Goal: Information Seeking & Learning: Learn about a topic

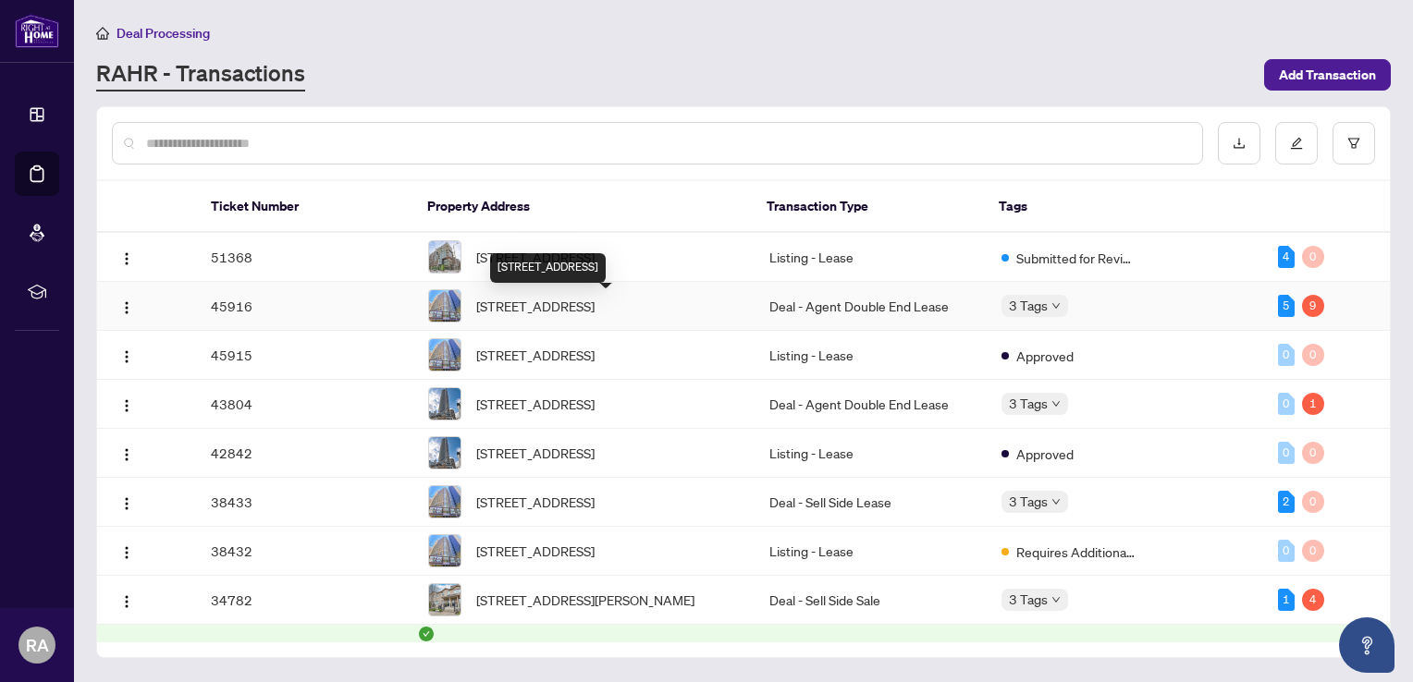
click at [516, 305] on span "[STREET_ADDRESS]" at bounding box center [535, 306] width 118 height 20
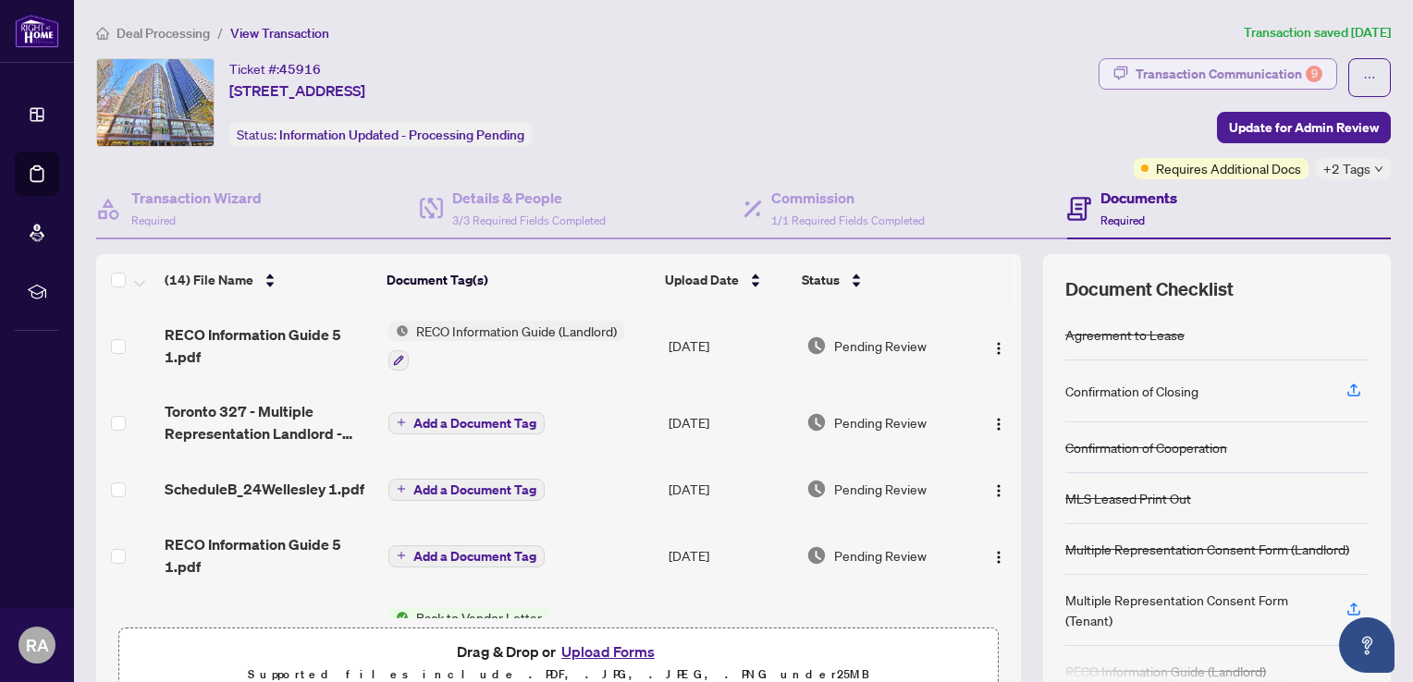
click at [1262, 72] on div "Transaction Communication 9" at bounding box center [1228, 74] width 187 height 30
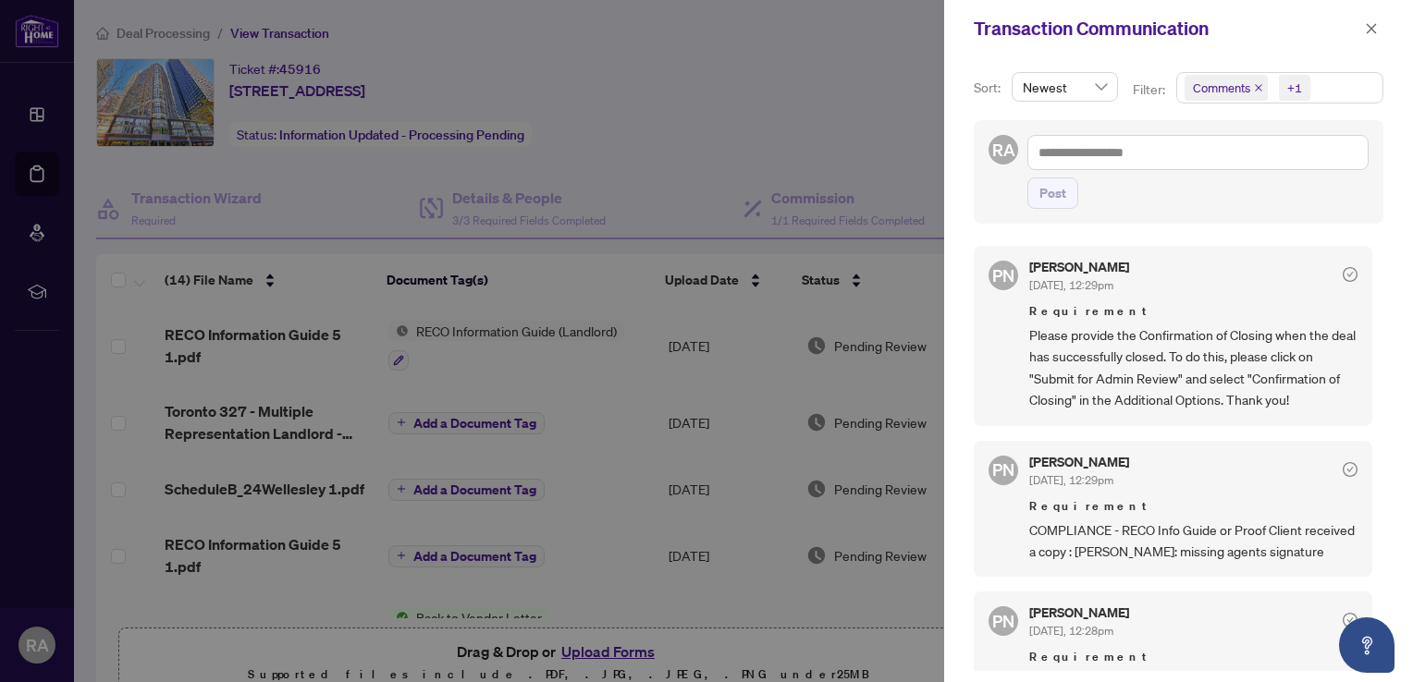
click at [623, 372] on div at bounding box center [706, 341] width 1413 height 682
click at [1372, 28] on icon "close" at bounding box center [1371, 28] width 13 height 13
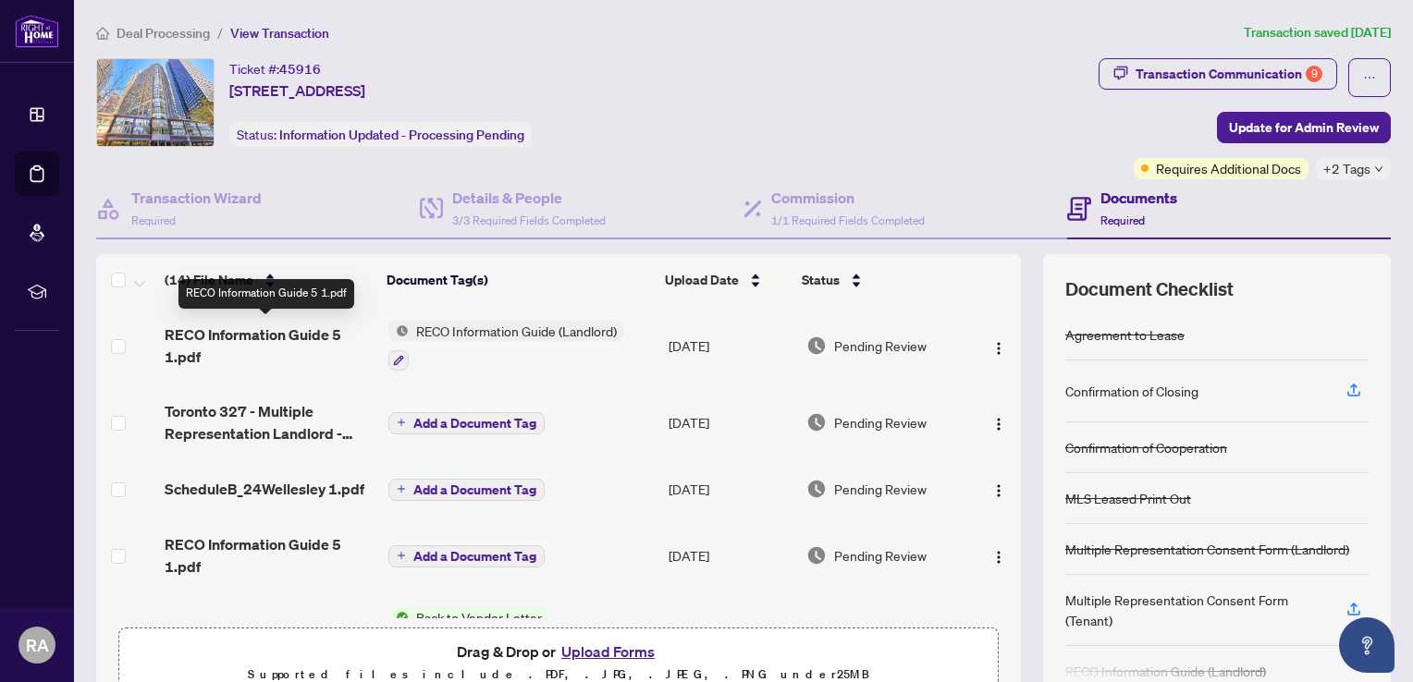
click at [222, 325] on span "RECO Information Guide 5 1.pdf" at bounding box center [269, 346] width 209 height 44
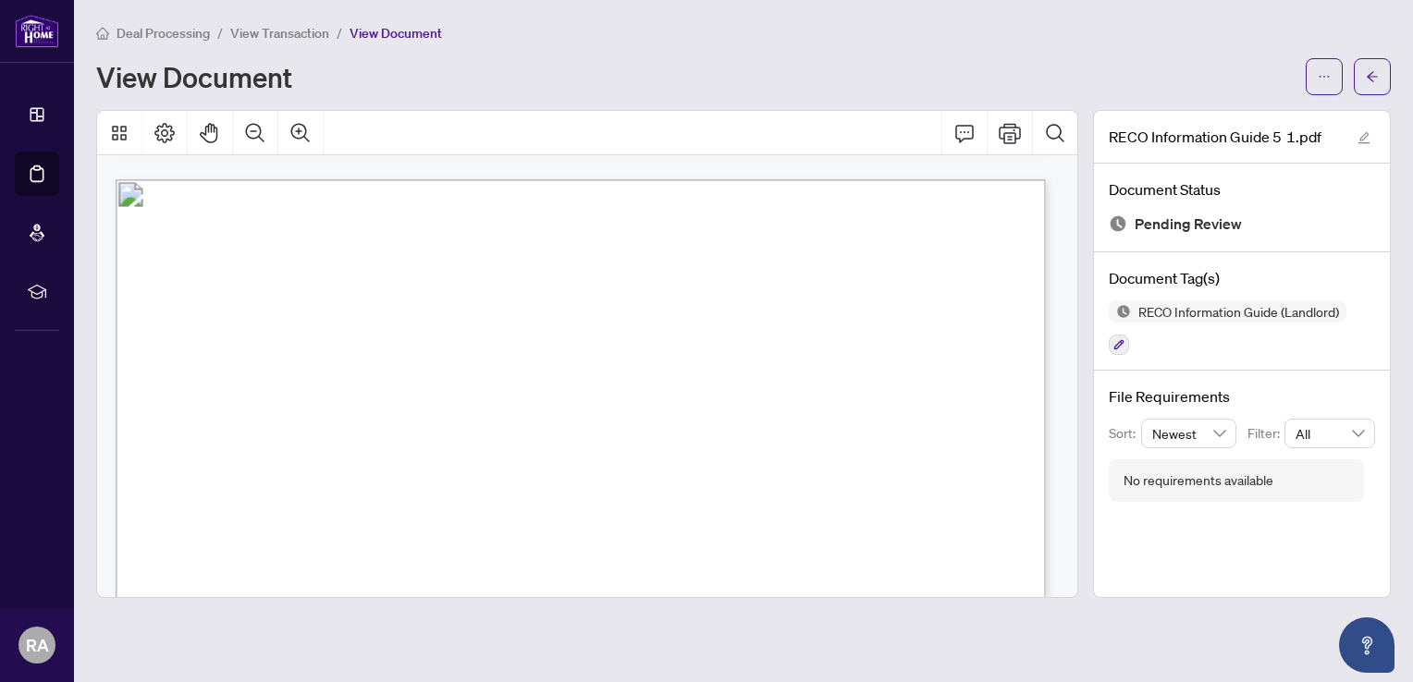
scroll to position [8590, 0]
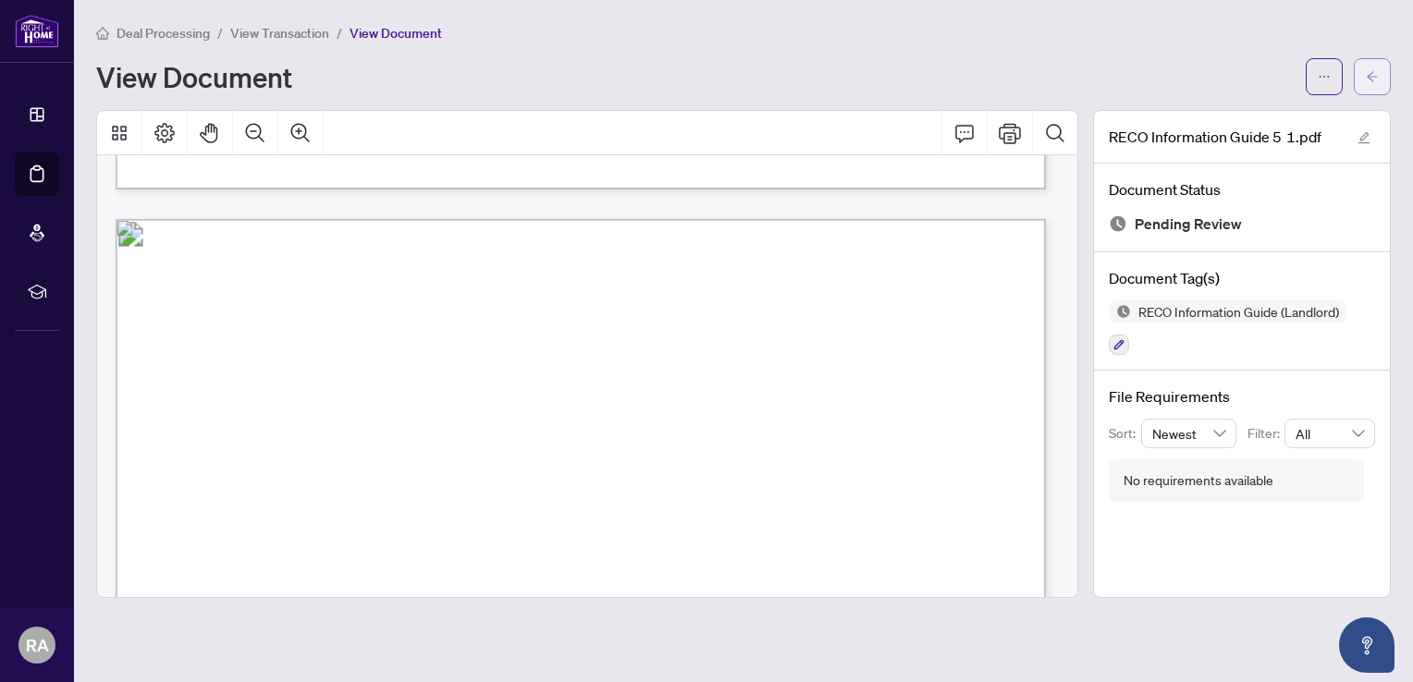
click at [1374, 70] on icon "arrow-left" at bounding box center [1371, 76] width 13 height 13
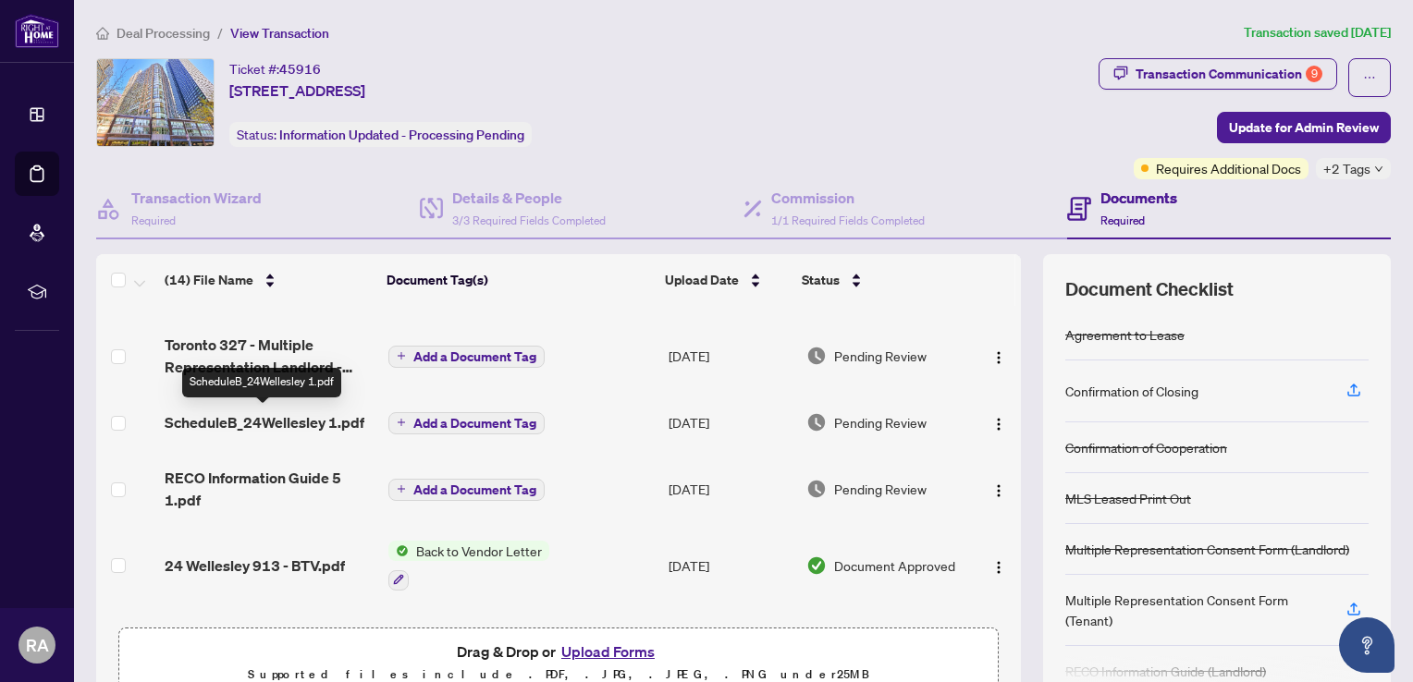
scroll to position [68, 0]
click at [272, 416] on span "ScheduleB_24Wellesley 1.pdf" at bounding box center [265, 421] width 200 height 22
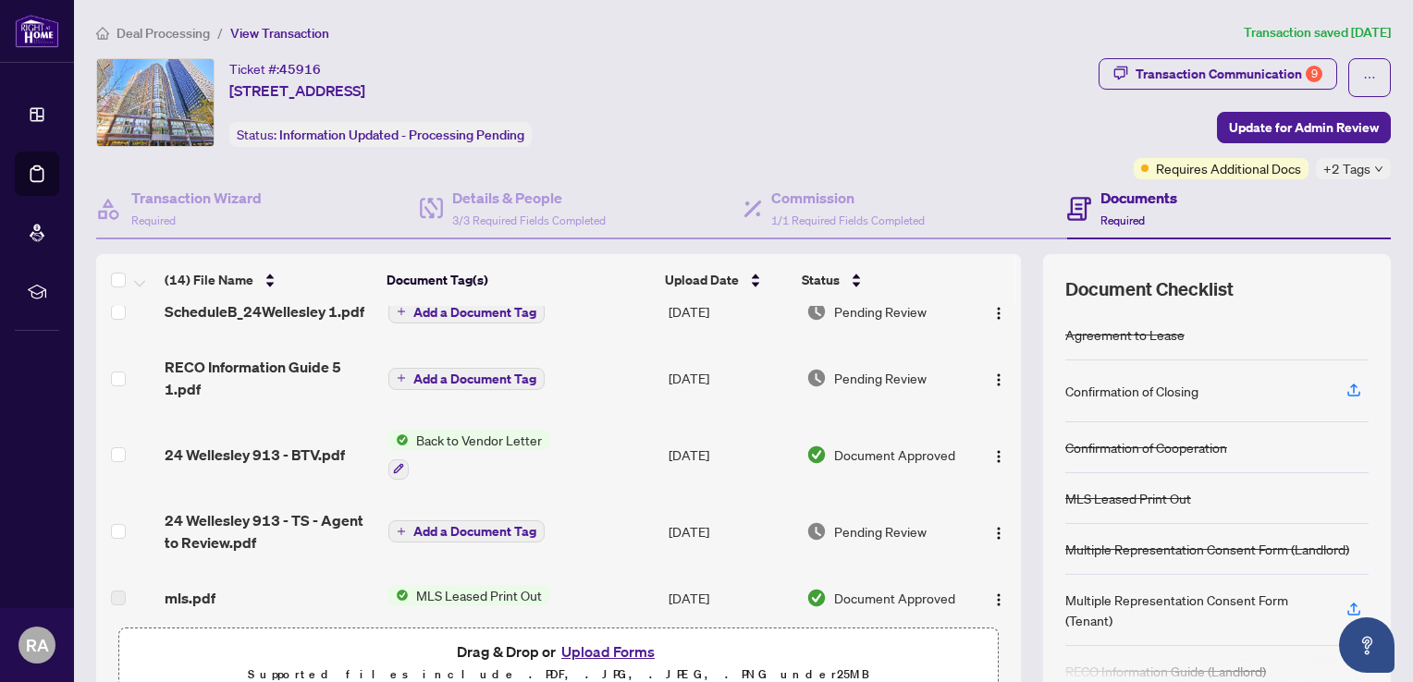
scroll to position [188, 0]
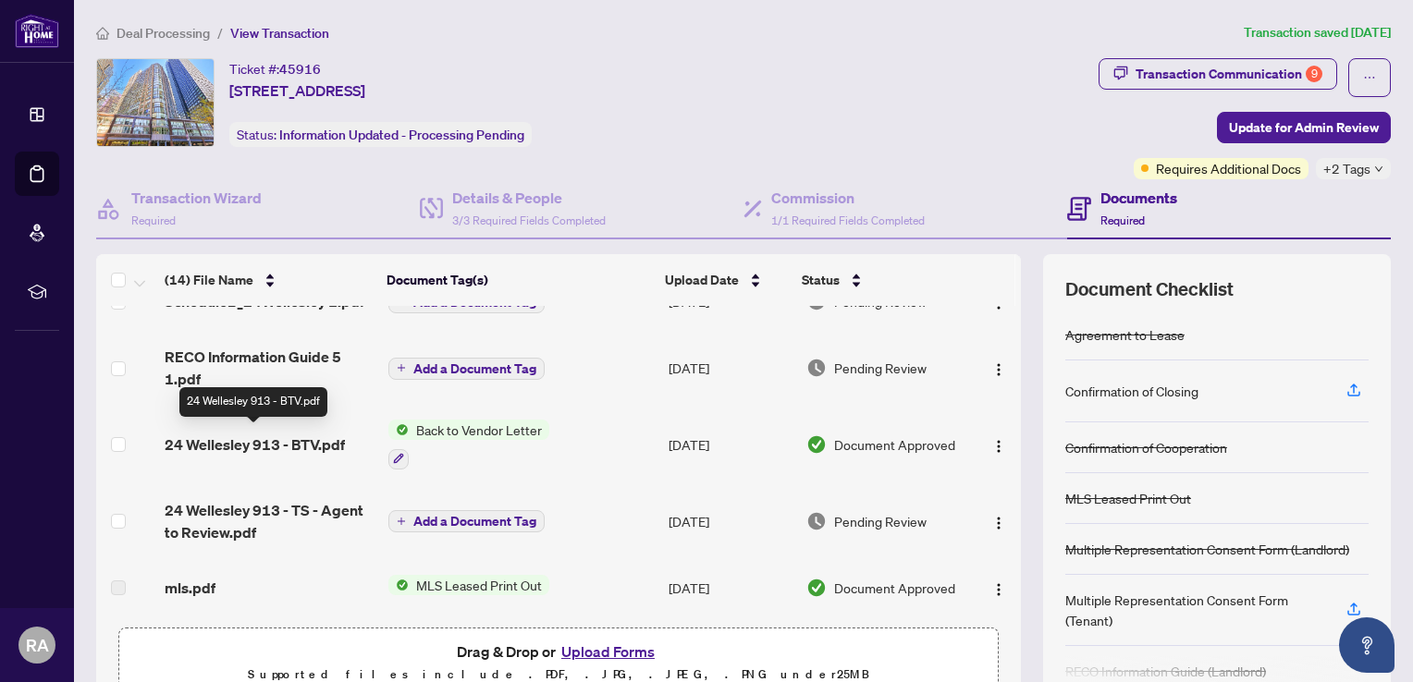
click at [264, 446] on span "24 Wellesley 913 - BTV.pdf" at bounding box center [255, 445] width 180 height 22
